Goal: Transaction & Acquisition: Purchase product/service

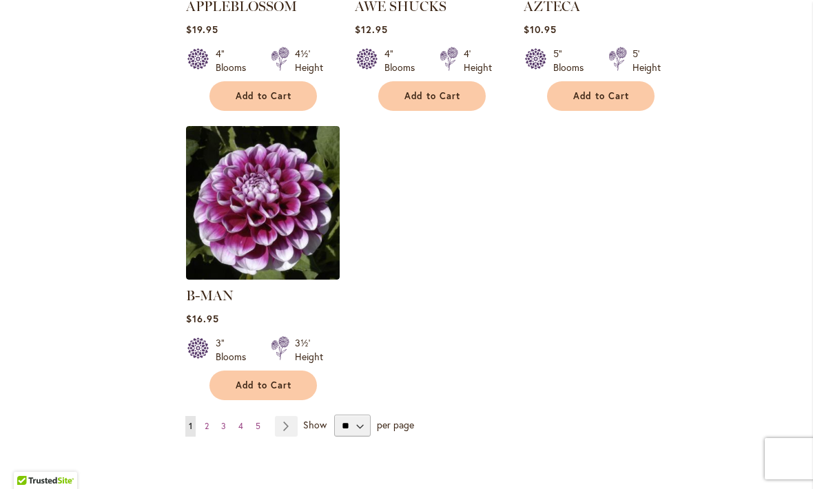
scroll to position [1686, 0]
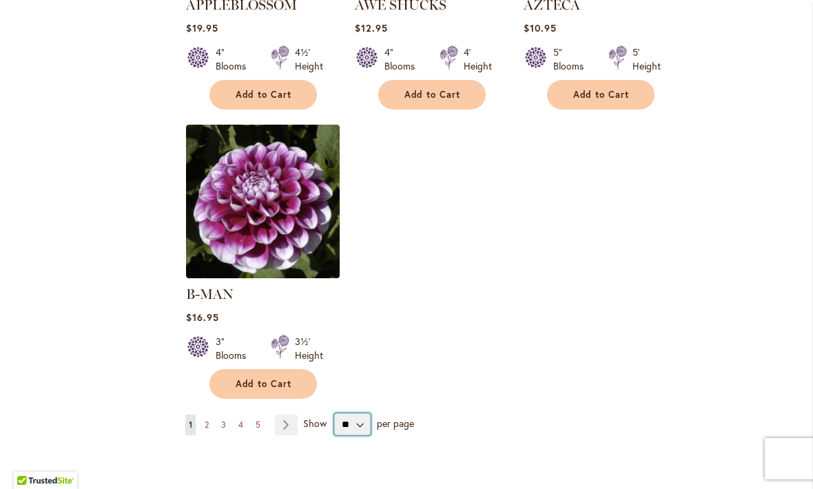
click at [369, 414] on select "** ** ** **" at bounding box center [352, 425] width 37 height 22
select select "**"
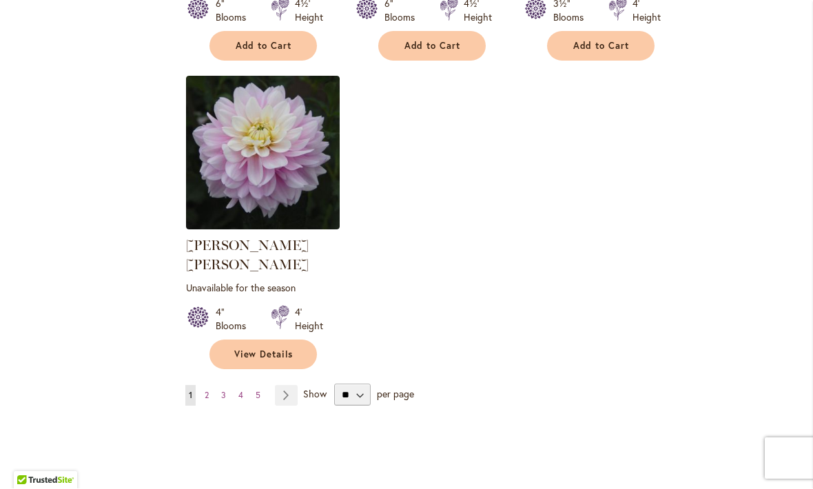
scroll to position [6437, 0]
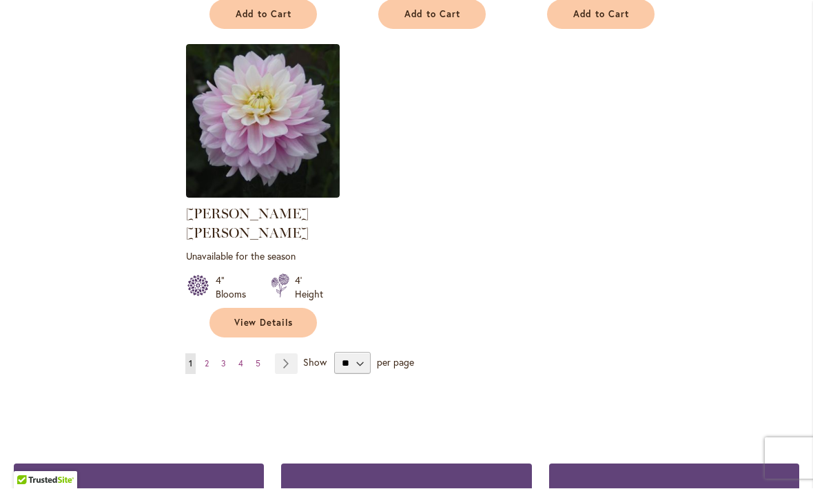
click at [290, 354] on link "Page Next" at bounding box center [286, 364] width 23 height 21
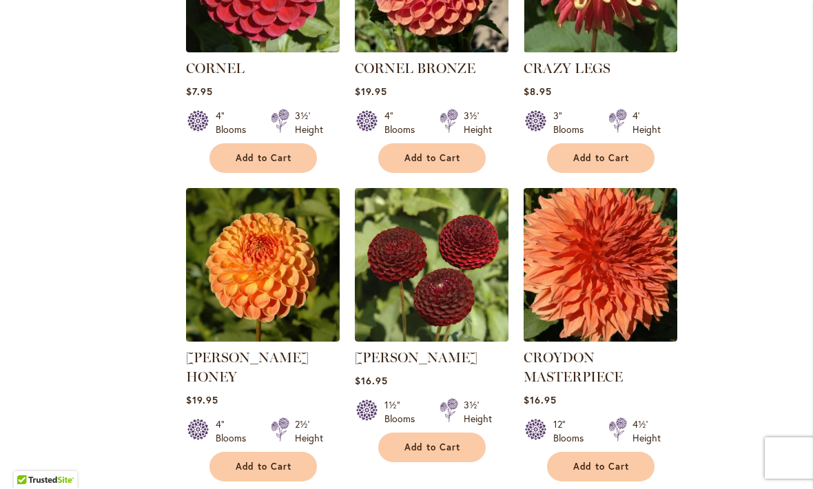
scroll to position [2225, 0]
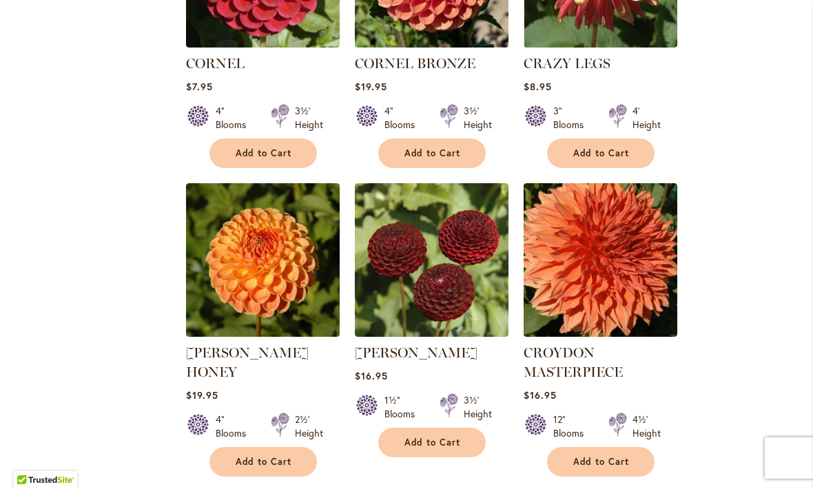
click at [274, 457] on span "Add to Cart" at bounding box center [264, 463] width 57 height 12
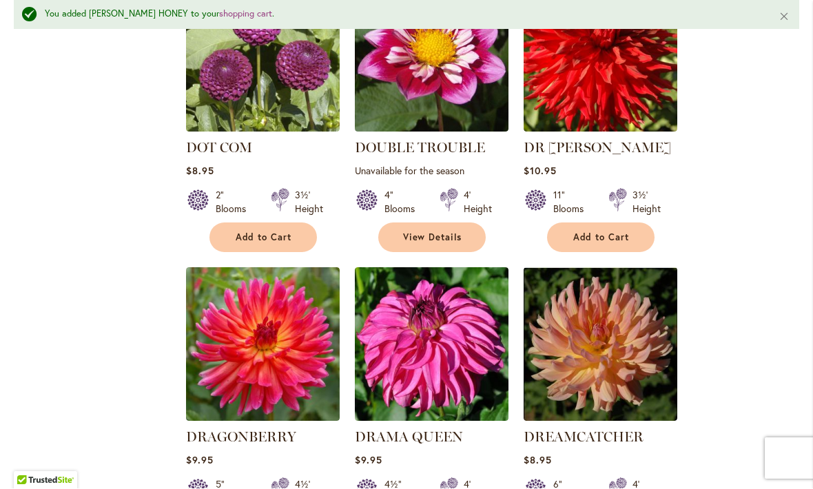
scroll to position [4278, 0]
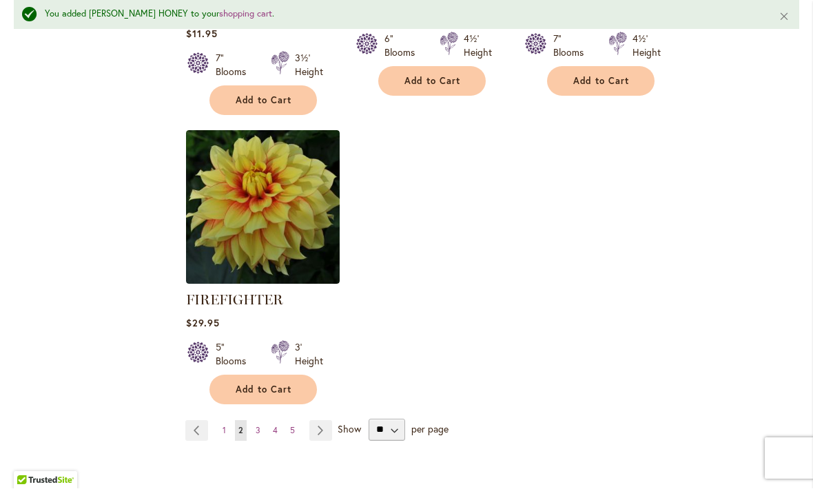
scroll to position [6506, 0]
click at [256, 425] on span "3" at bounding box center [258, 430] width 5 height 10
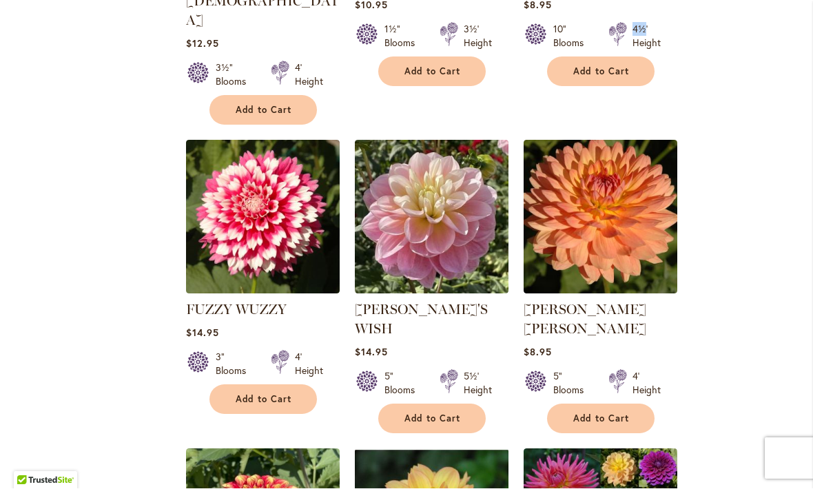
scroll to position [1111, 0]
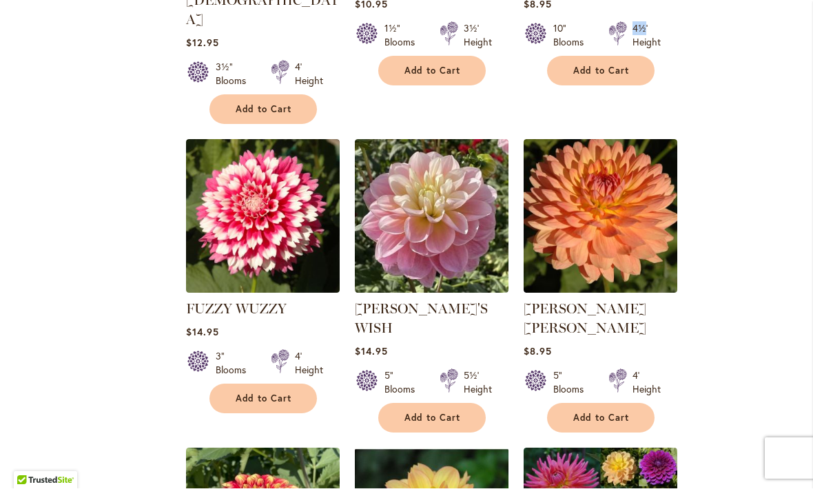
click at [593, 413] on span "Add to Cart" at bounding box center [601, 419] width 57 height 12
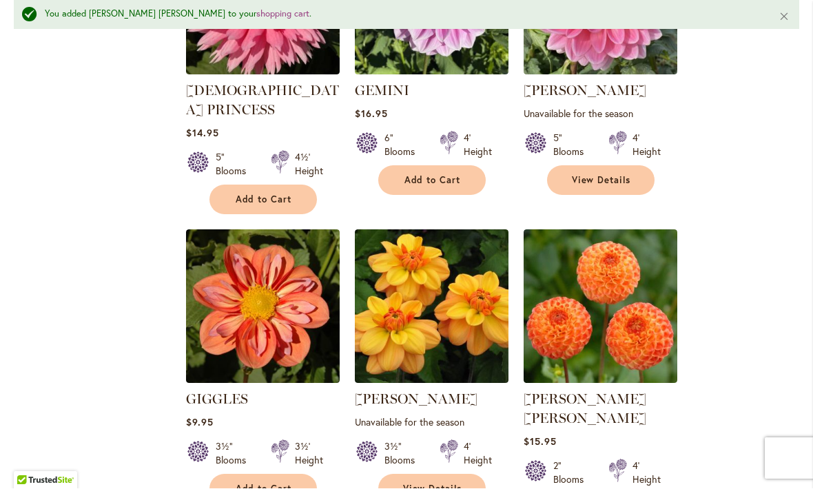
scroll to position [1984, 0]
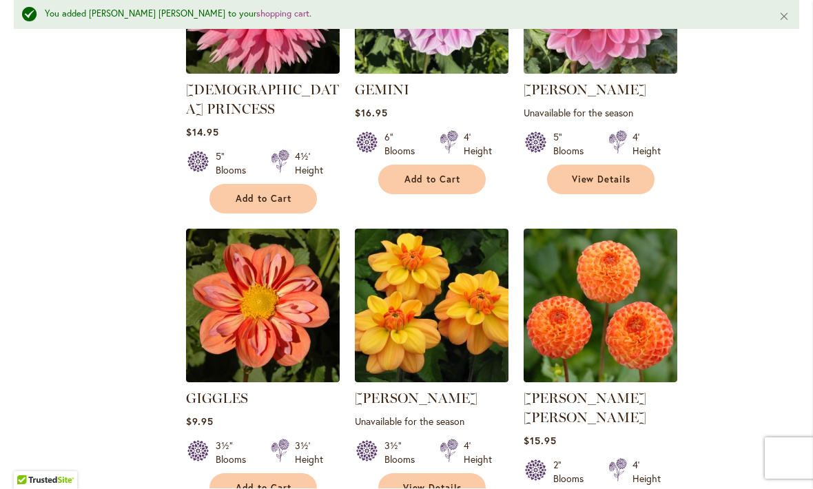
click at [276, 474] on button "Add to Cart" at bounding box center [264, 489] width 108 height 30
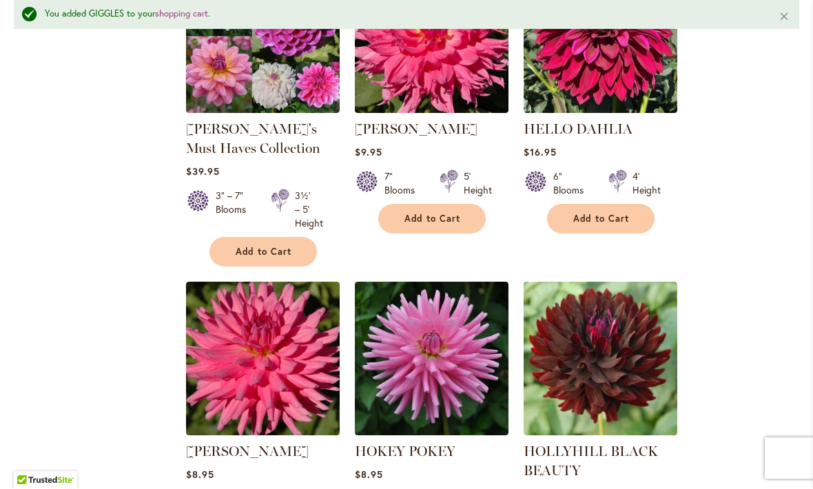
scroll to position [4628, 0]
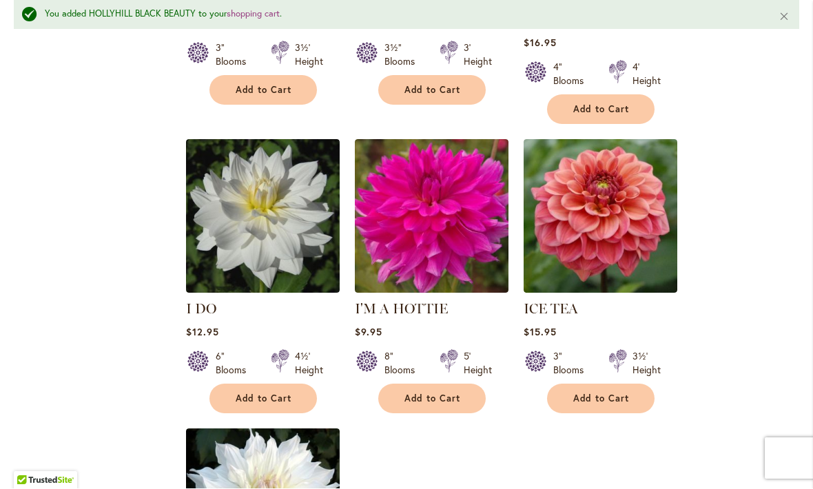
scroll to position [6259, 0]
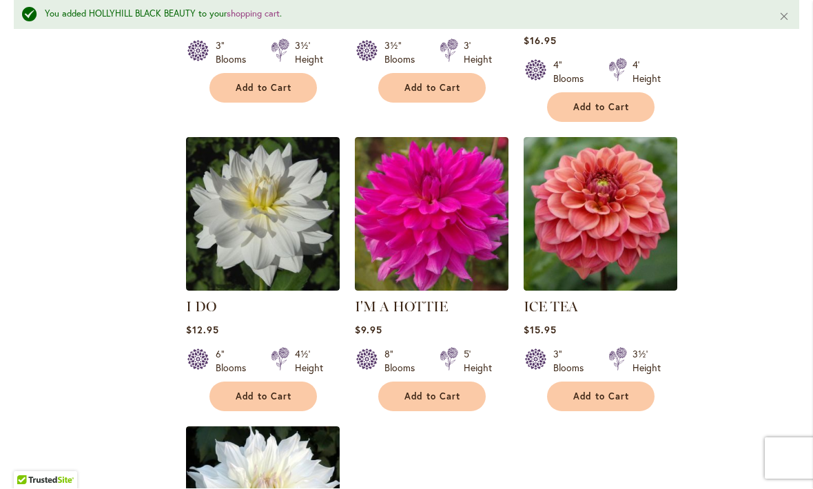
click at [607, 392] on span "Add to Cart" at bounding box center [601, 398] width 57 height 12
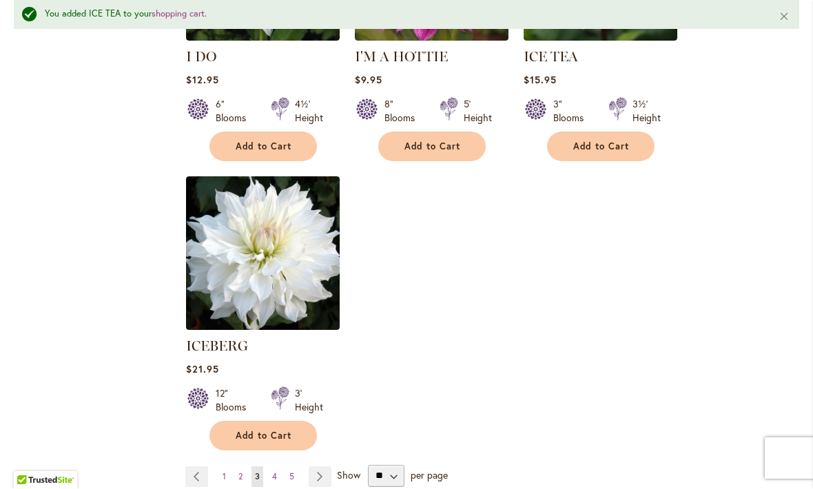
scroll to position [6510, 0]
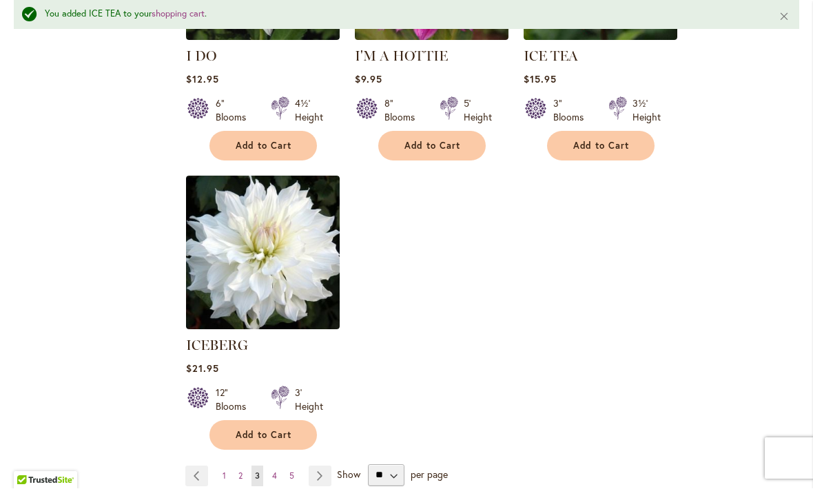
click at [276, 471] on span "4" at bounding box center [274, 476] width 5 height 10
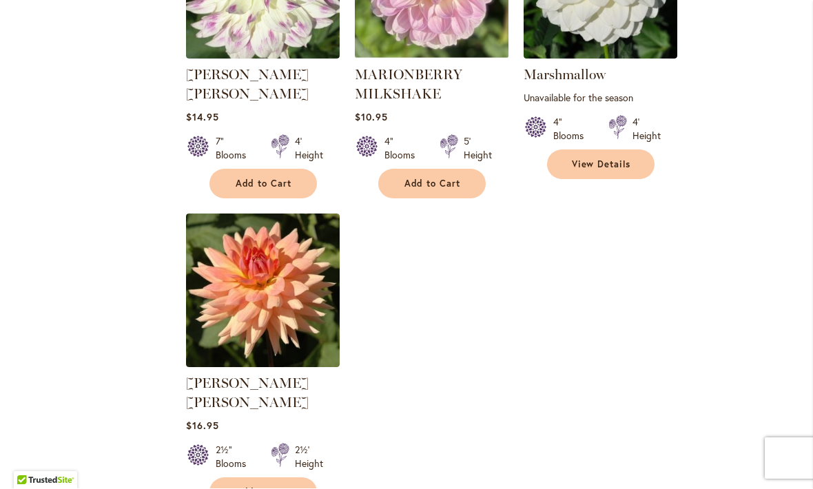
scroll to position [6388, 0]
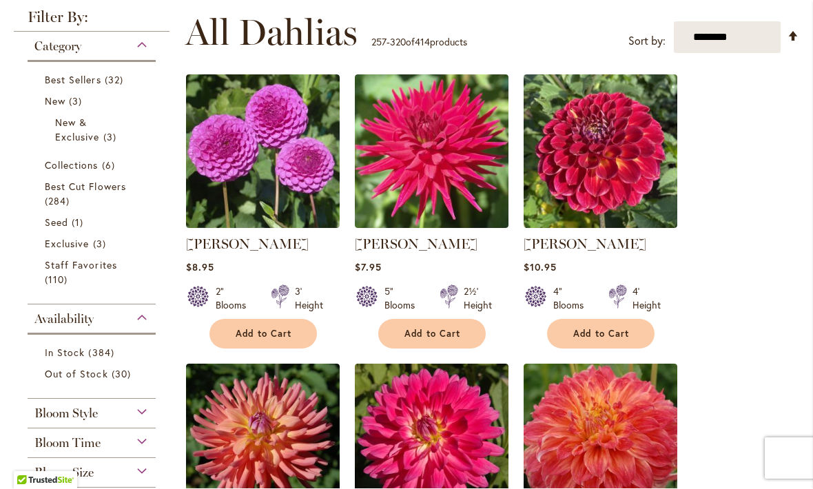
scroll to position [272, 0]
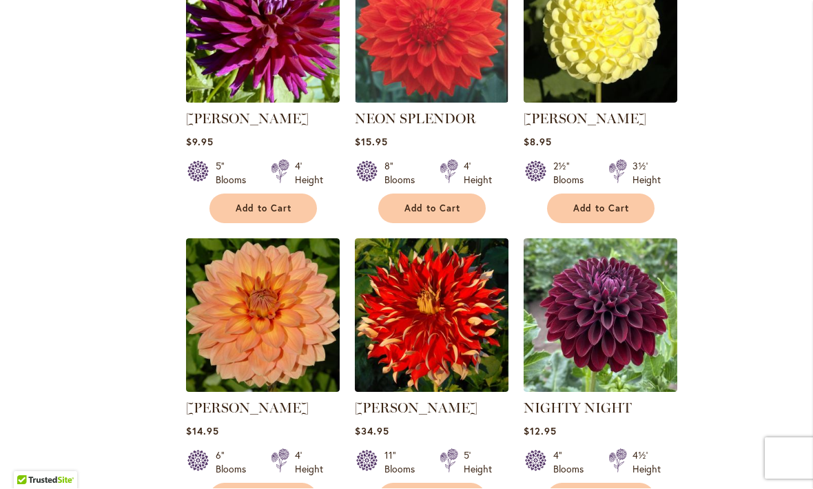
scroll to position [2770, 0]
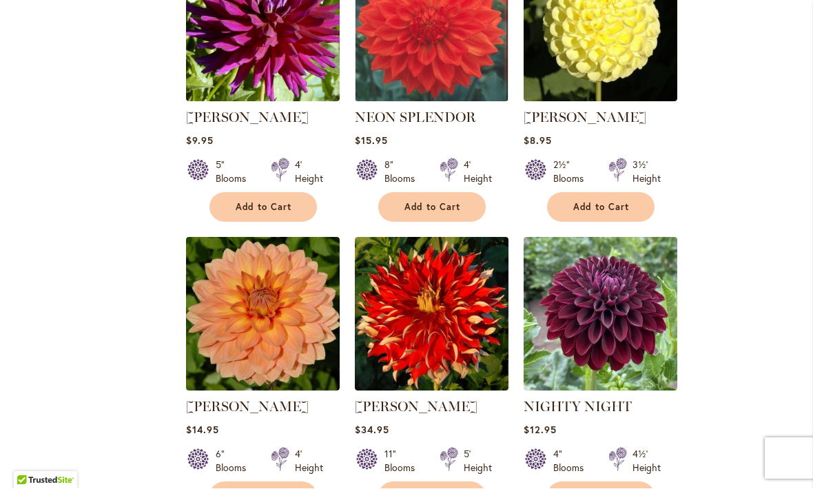
click at [275, 489] on span "Add to Cart" at bounding box center [264, 497] width 57 height 12
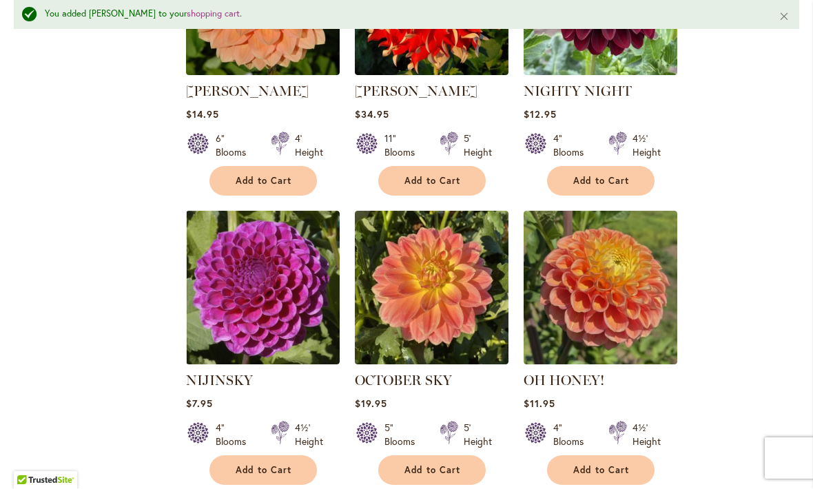
scroll to position [3123, 0]
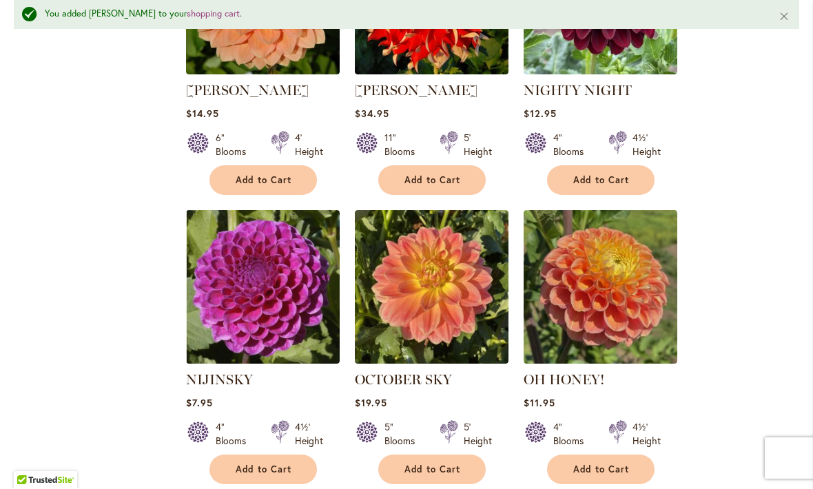
click at [609, 465] on span "Add to Cart" at bounding box center [601, 471] width 57 height 12
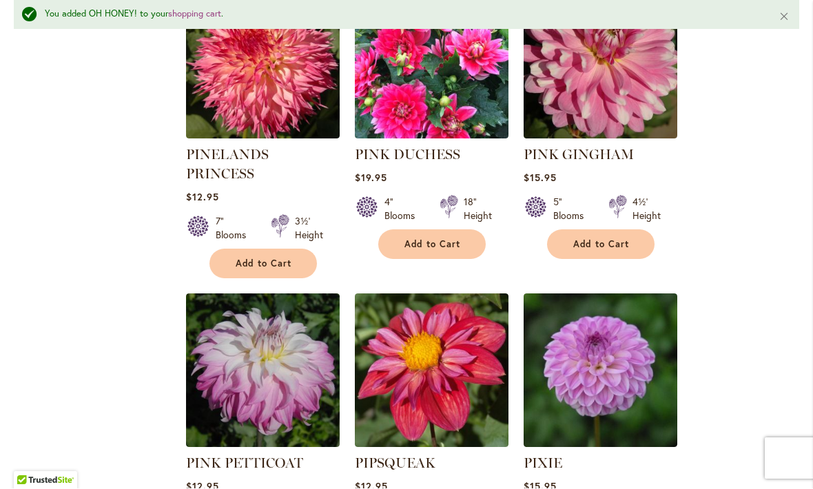
scroll to position [6051, 0]
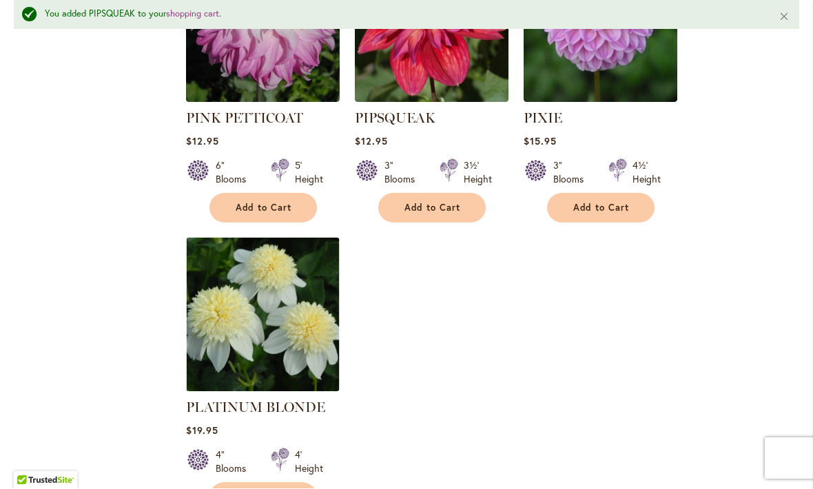
scroll to position [6399, 0]
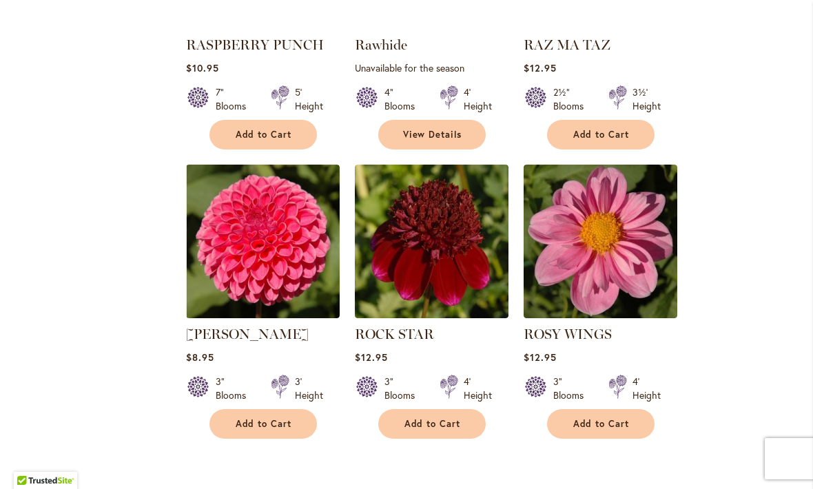
scroll to position [1361, 0]
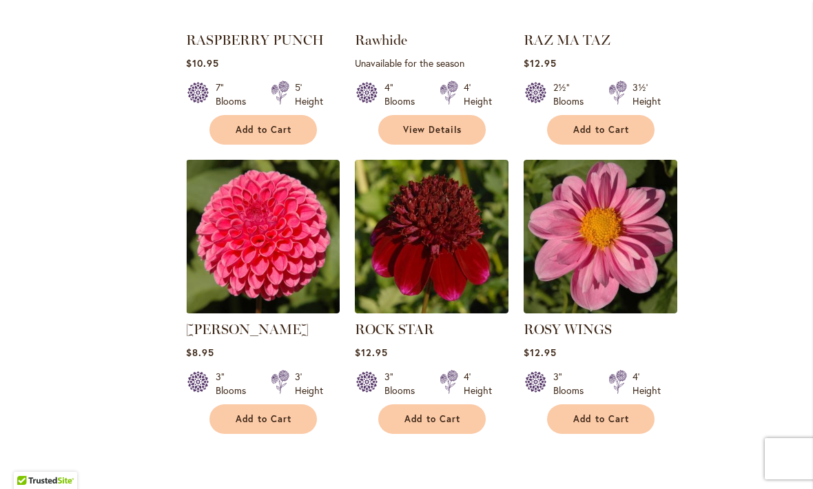
click at [611, 417] on span "Add to Cart" at bounding box center [601, 420] width 57 height 12
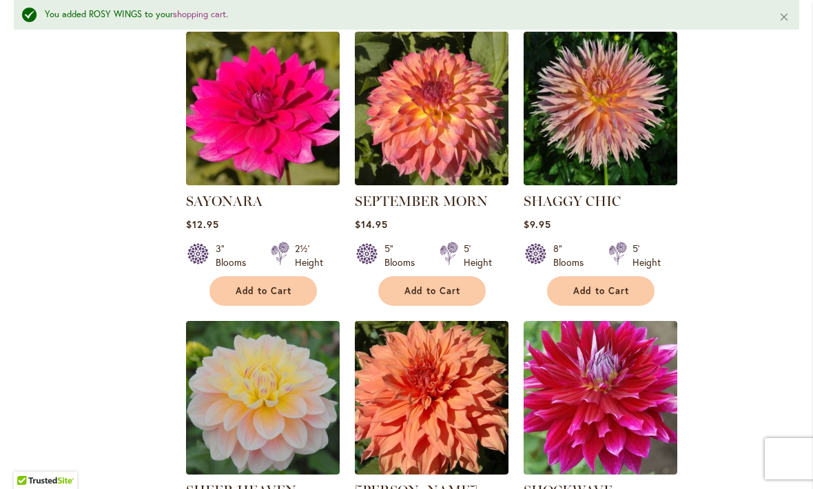
scroll to position [2104, 0]
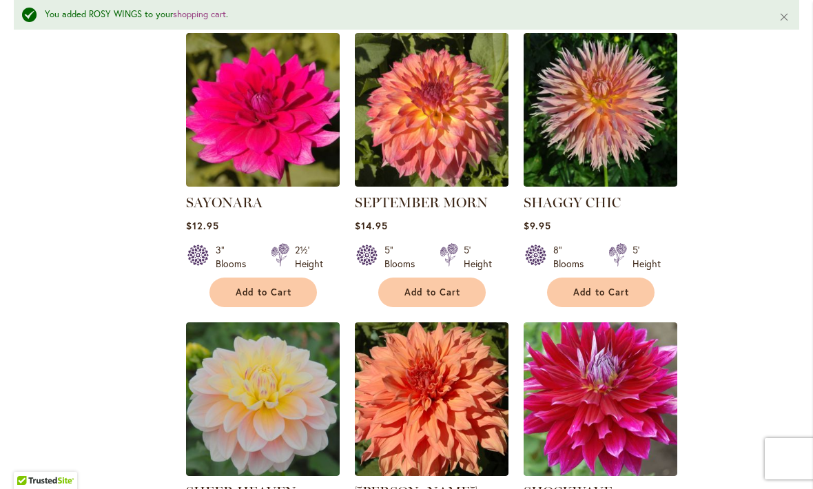
click at [439, 296] on span "Add to Cart" at bounding box center [433, 293] width 57 height 12
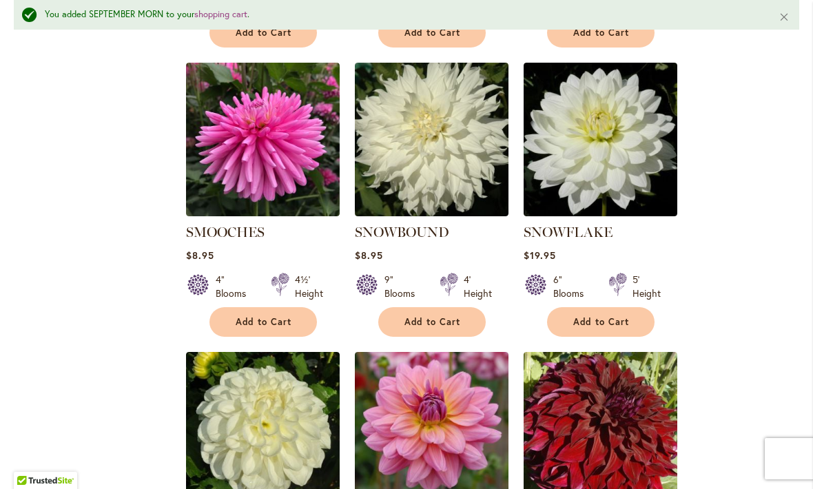
scroll to position [2921, 0]
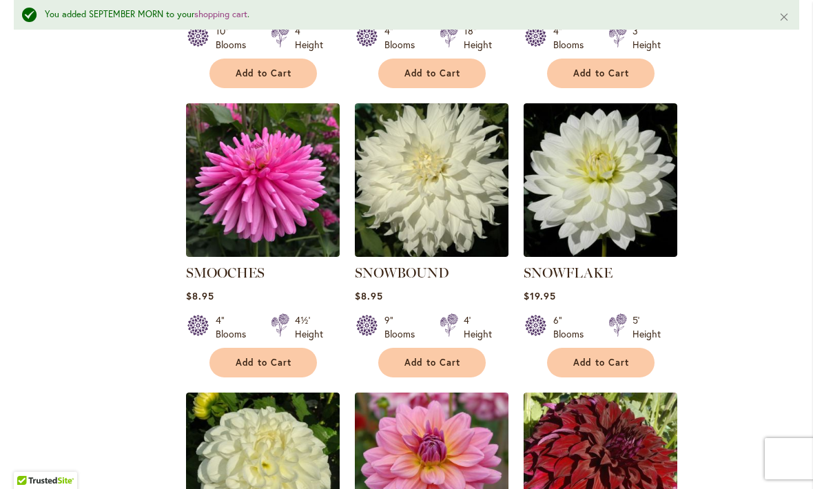
click at [249, 265] on link "SMOOCHES" at bounding box center [225, 273] width 79 height 17
